Goal: Obtain resource: Obtain resource

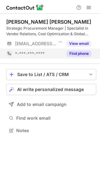
scroll to position [126, 100]
click at [88, 56] on button "Find phone" at bounding box center [78, 53] width 25 height 6
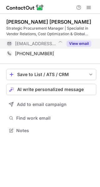
click at [77, 42] on button "View email" at bounding box center [78, 44] width 25 height 6
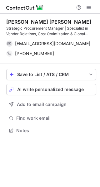
click at [29, 20] on div "Mohamed Arif Mukadam" at bounding box center [48, 22] width 85 height 6
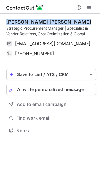
click at [29, 20] on div "Mohamed Arif Mukadam" at bounding box center [48, 22] width 85 height 6
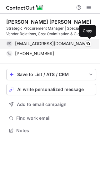
click at [51, 46] on span "mukadammohamed@tamimi.sa" at bounding box center [52, 44] width 75 height 6
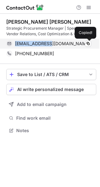
click at [51, 46] on span "mukadammohamed@tamimi.sa" at bounding box center [52, 44] width 75 height 6
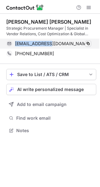
click at [89, 46] on span at bounding box center [87, 43] width 5 height 5
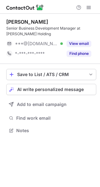
scroll to position [126, 100]
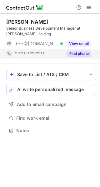
click at [73, 55] on button "Find phone" at bounding box center [78, 53] width 25 height 6
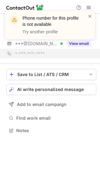
click at [84, 44] on div "Phone number for this profile is not available Try another profile" at bounding box center [50, 27] width 100 height 46
click at [87, 10] on div "Phone number for this profile is not available Try another profile" at bounding box center [50, 27] width 100 height 46
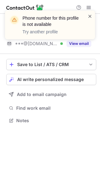
click at [91, 13] on span at bounding box center [89, 16] width 5 height 6
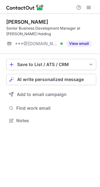
click at [81, 46] on div "Phone number for this profile is not available Try another profile" at bounding box center [50, 27] width 100 height 46
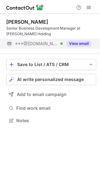
click at [78, 42] on button "View email" at bounding box center [78, 44] width 25 height 6
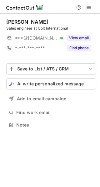
scroll to position [3, 3]
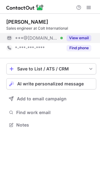
click at [82, 39] on button "View email" at bounding box center [78, 38] width 25 height 6
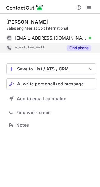
click at [79, 50] on button "Find phone" at bounding box center [78, 48] width 25 height 6
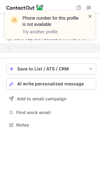
click at [91, 17] on span at bounding box center [89, 16] width 5 height 6
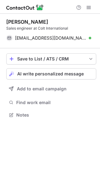
scroll to position [110, 100]
